Goal: Task Accomplishment & Management: Use online tool/utility

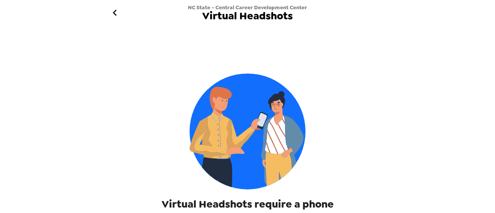
click at [332, 120] on div "Virtual Headshots require a phone" at bounding box center [248, 123] width 298 height 176
click at [113, 16] on icon "go back" at bounding box center [115, 13] width 12 height 12
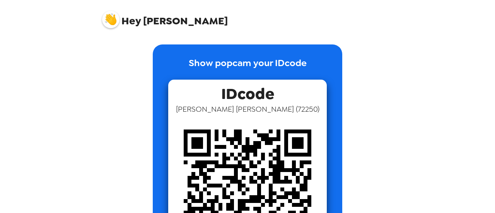
click at [146, 20] on span "Hey [PERSON_NAME]" at bounding box center [165, 16] width 126 height 19
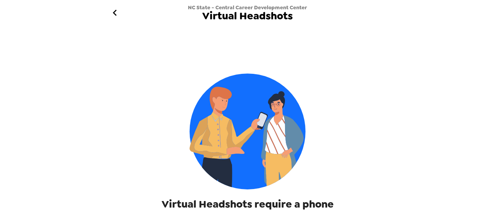
click at [274, 161] on img at bounding box center [247, 131] width 116 height 116
click at [119, 15] on icon "go back" at bounding box center [115, 13] width 12 height 12
click at [103, 9] on button "go back" at bounding box center [114, 12] width 25 height 25
click at [112, 15] on icon "go back" at bounding box center [115, 13] width 12 height 12
click at [114, 10] on icon "go back" at bounding box center [115, 13] width 12 height 12
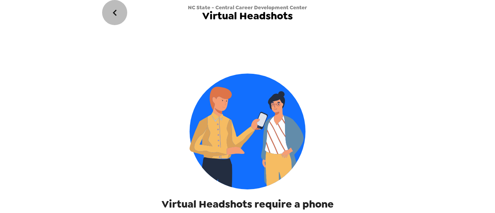
click at [117, 9] on icon "go back" at bounding box center [115, 13] width 12 height 12
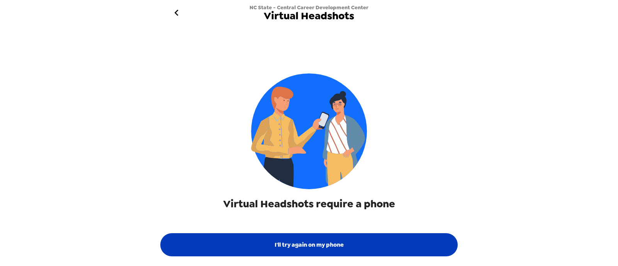
click at [292, 213] on button "I'll try again on my phone" at bounding box center [309, 244] width 298 height 23
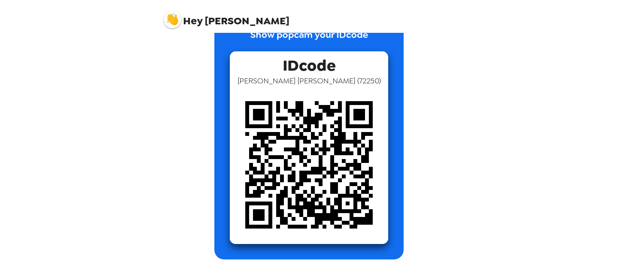
scroll to position [29, 0]
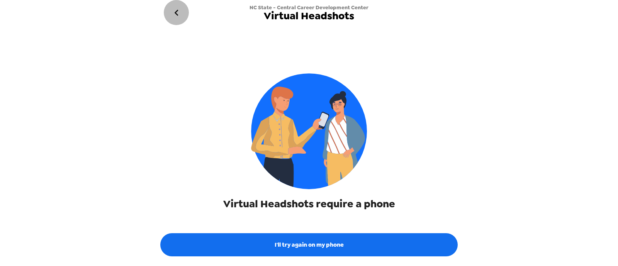
click at [176, 14] on icon "go back" at bounding box center [176, 13] width 12 height 12
